Goal: Task Accomplishment & Management: Manage account settings

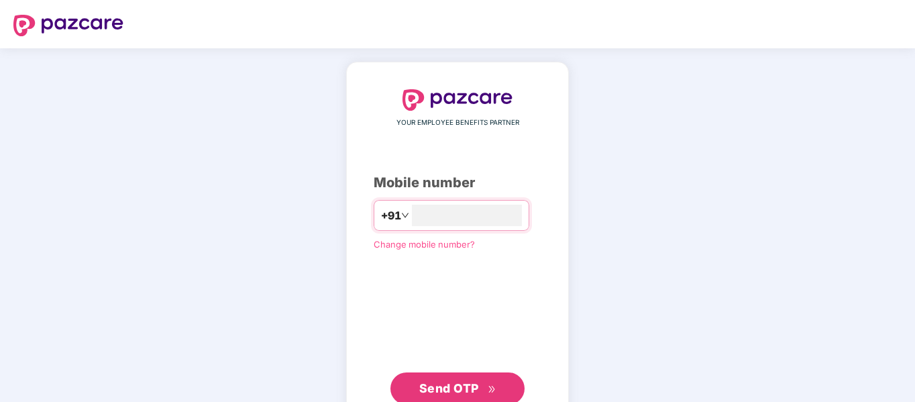
type input "**********"
click at [444, 384] on span "Send OTP" at bounding box center [449, 388] width 60 height 14
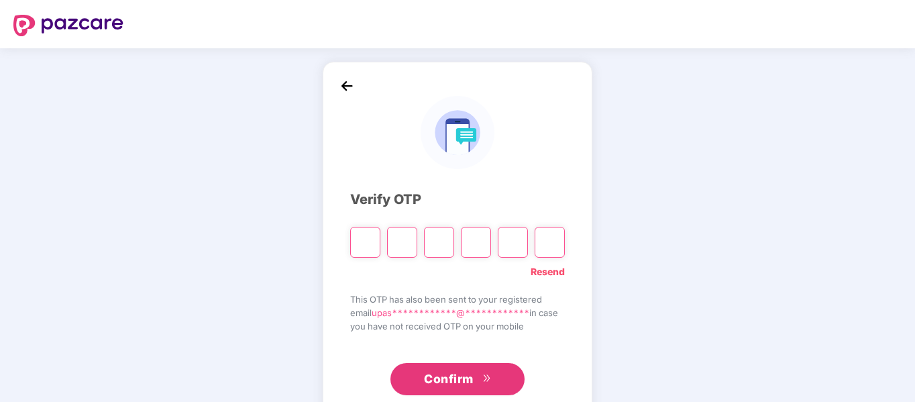
type input "*"
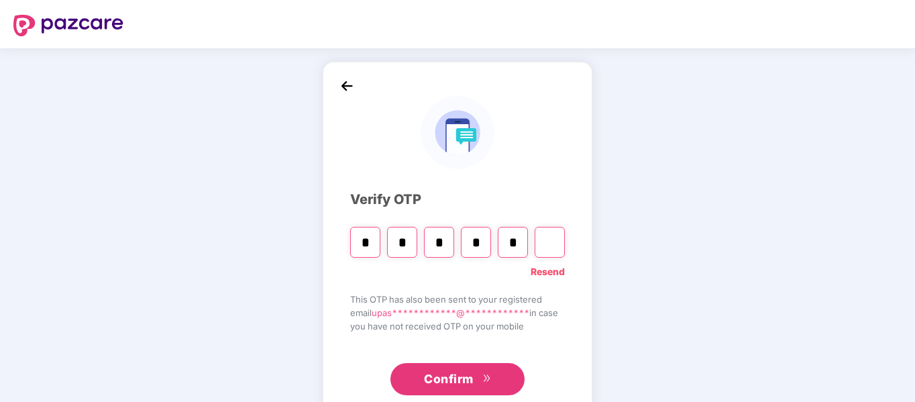
type input "*"
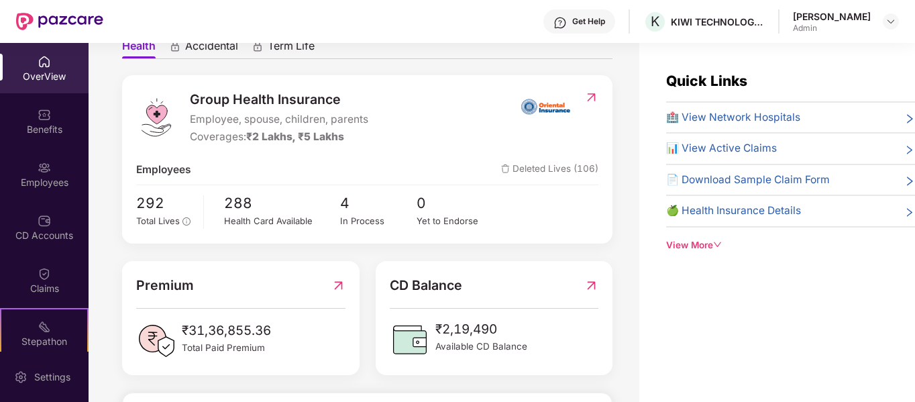
scroll to position [134, 0]
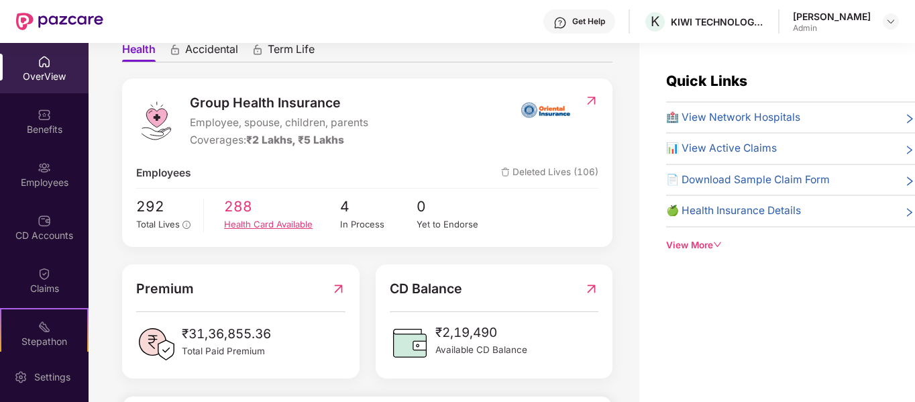
click at [276, 217] on span "288" at bounding box center [281, 206] width 115 height 22
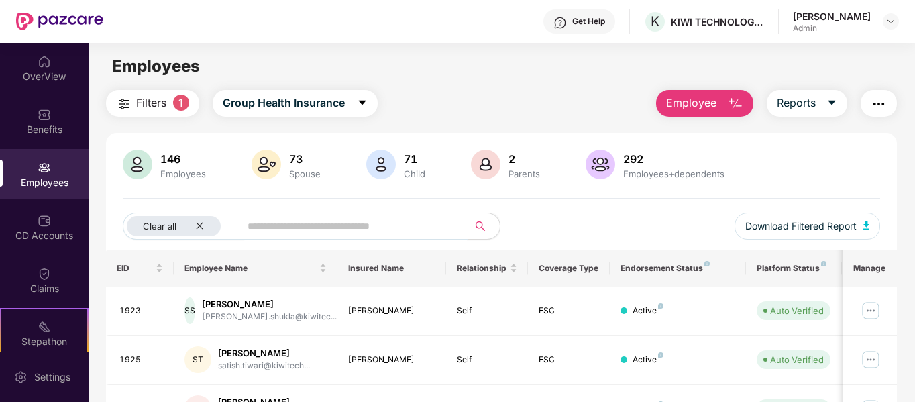
click at [420, 231] on input "text" at bounding box center [349, 226] width 203 height 20
type input "******"
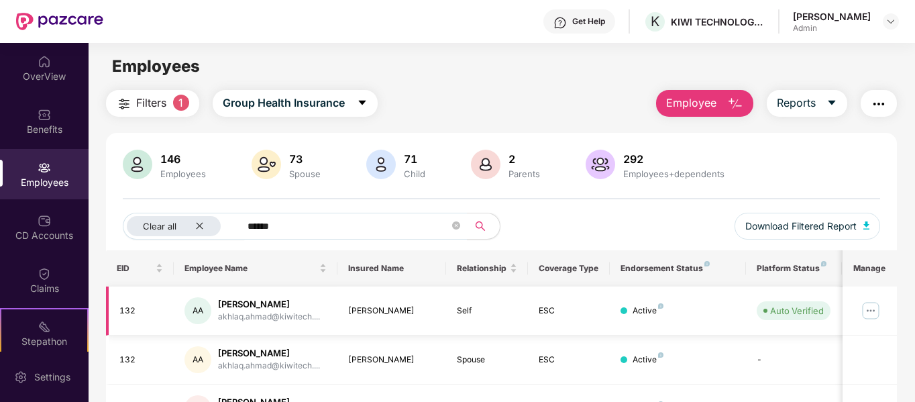
click at [872, 313] on img at bounding box center [870, 310] width 21 height 21
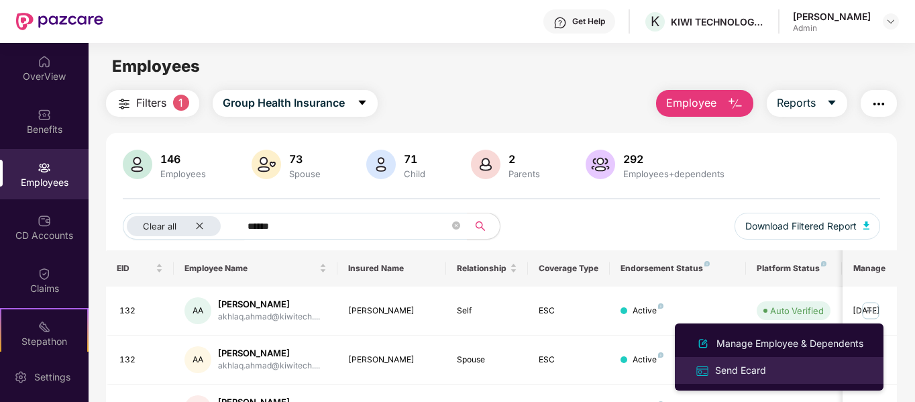
click at [762, 371] on div "Send Ecard" at bounding box center [740, 370] width 56 height 15
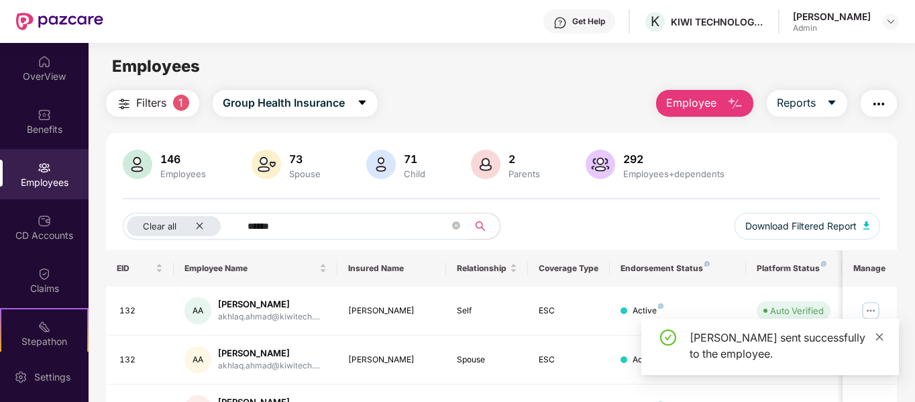
click at [881, 336] on icon "close" at bounding box center [879, 336] width 9 height 9
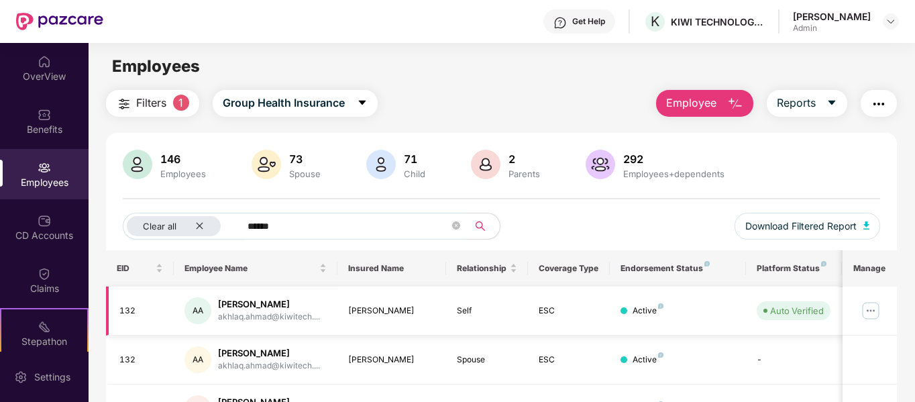
click at [870, 311] on img at bounding box center [870, 310] width 21 height 21
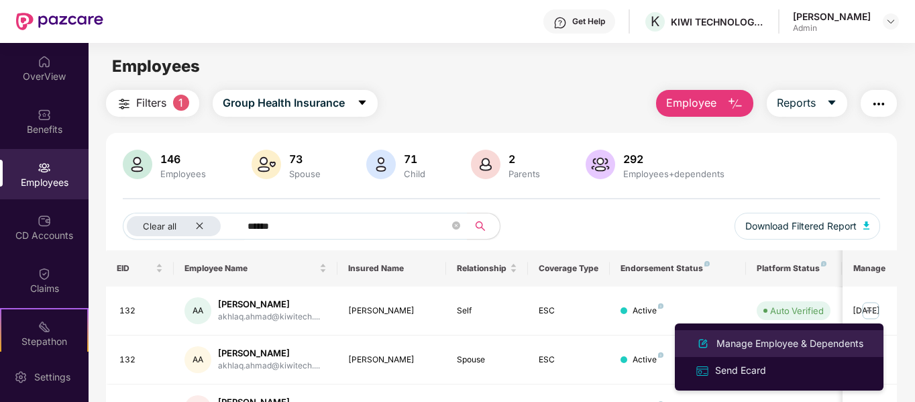
click at [796, 343] on div "Manage Employee & Dependents" at bounding box center [790, 343] width 152 height 15
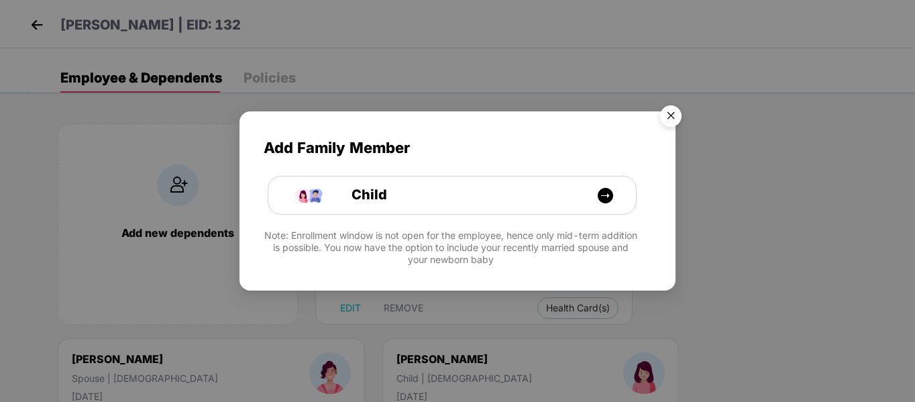
click at [668, 110] on img "Close" at bounding box center [671, 118] width 38 height 38
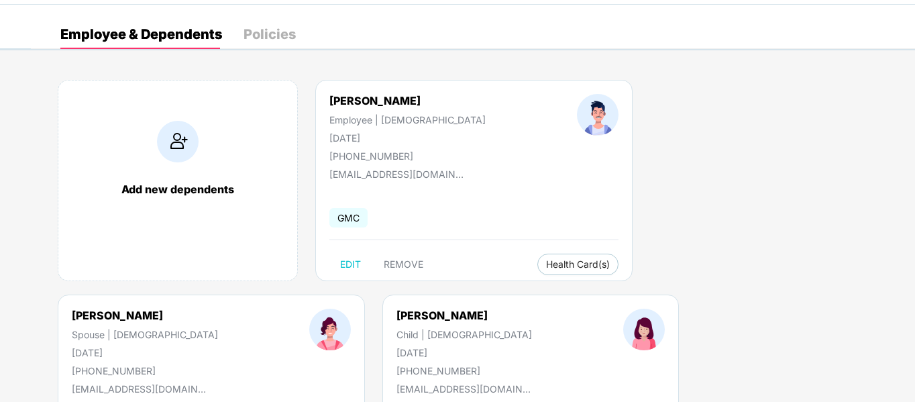
scroll to position [67, 0]
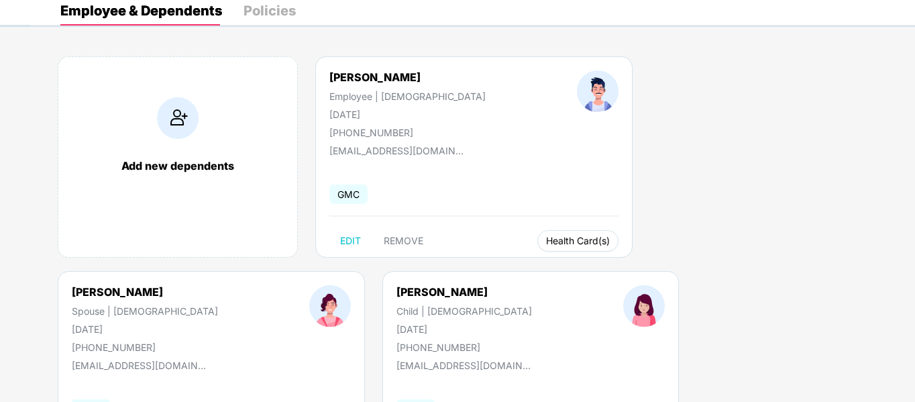
click at [546, 239] on span "Health Card(s)" at bounding box center [578, 240] width 64 height 7
click at [580, 267] on img at bounding box center [577, 268] width 13 height 13
